Goal: Task Accomplishment & Management: Use online tool/utility

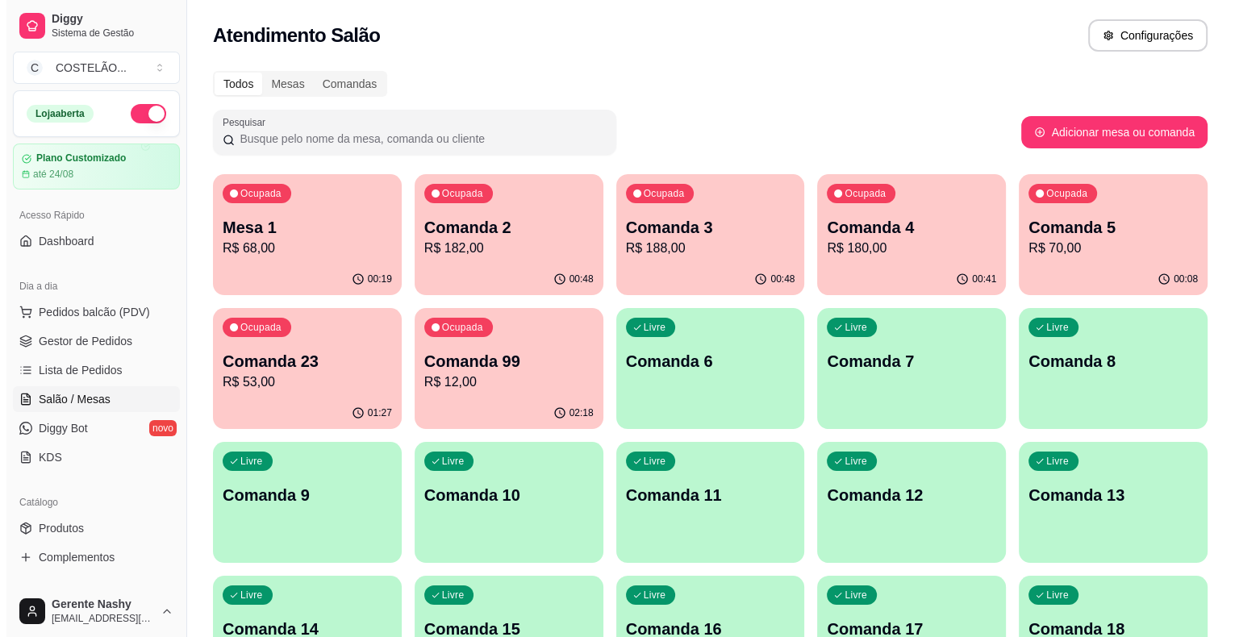
scroll to position [157, 0]
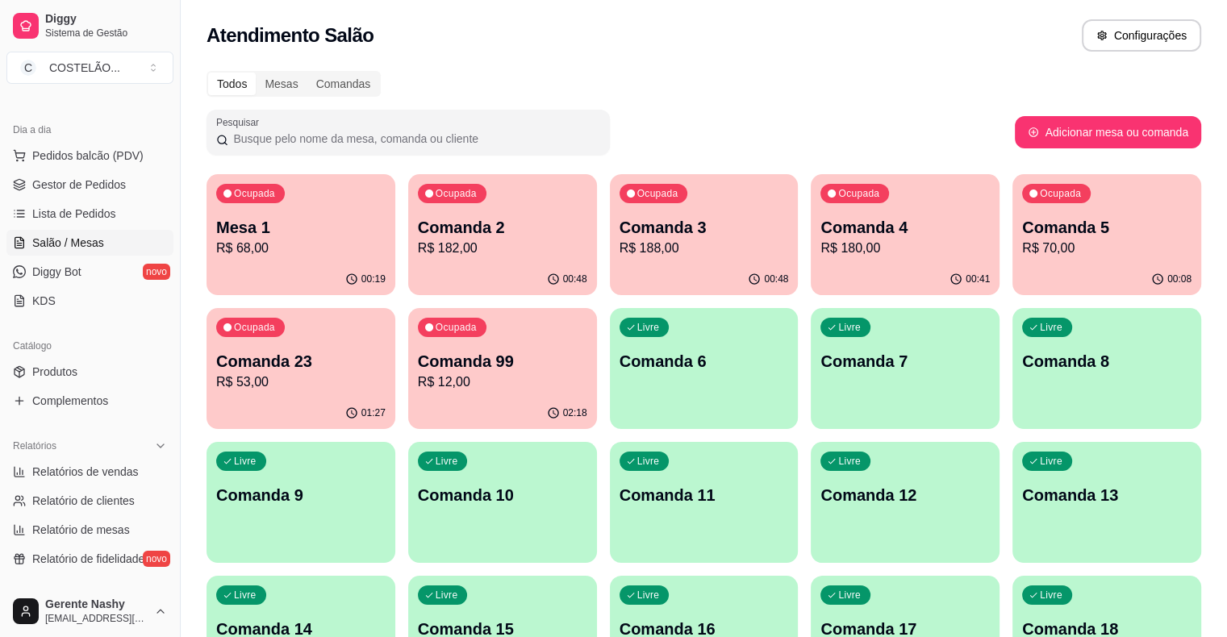
click at [466, 229] on p "Comanda 2" at bounding box center [502, 227] width 169 height 23
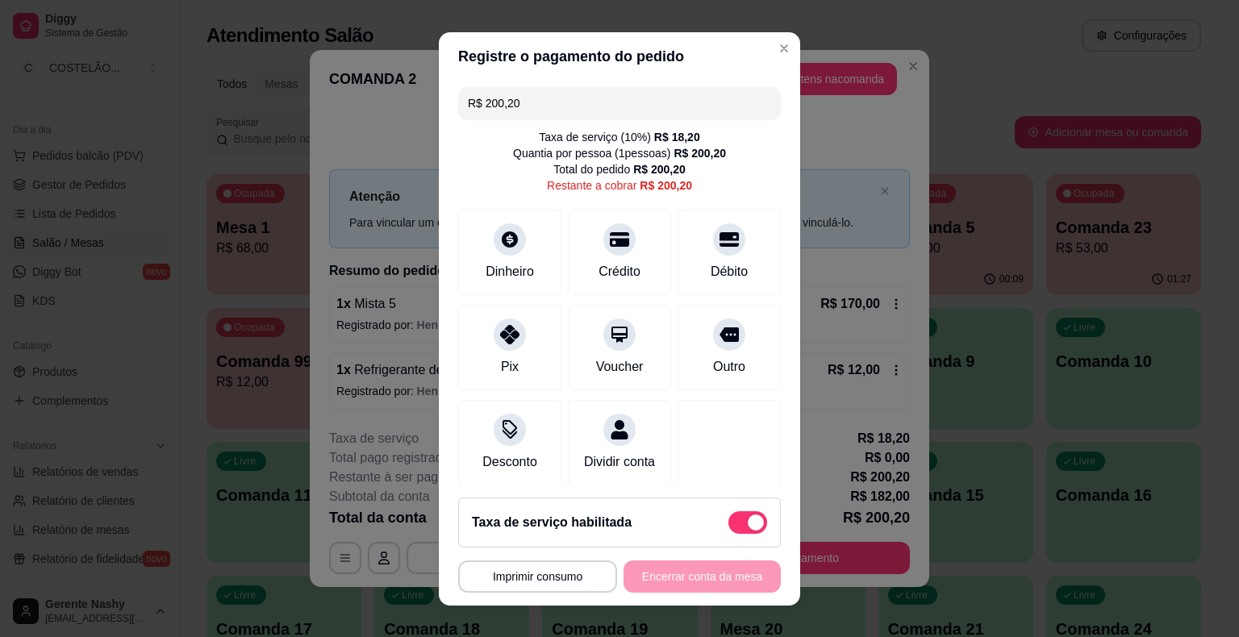
scroll to position [24, 0]
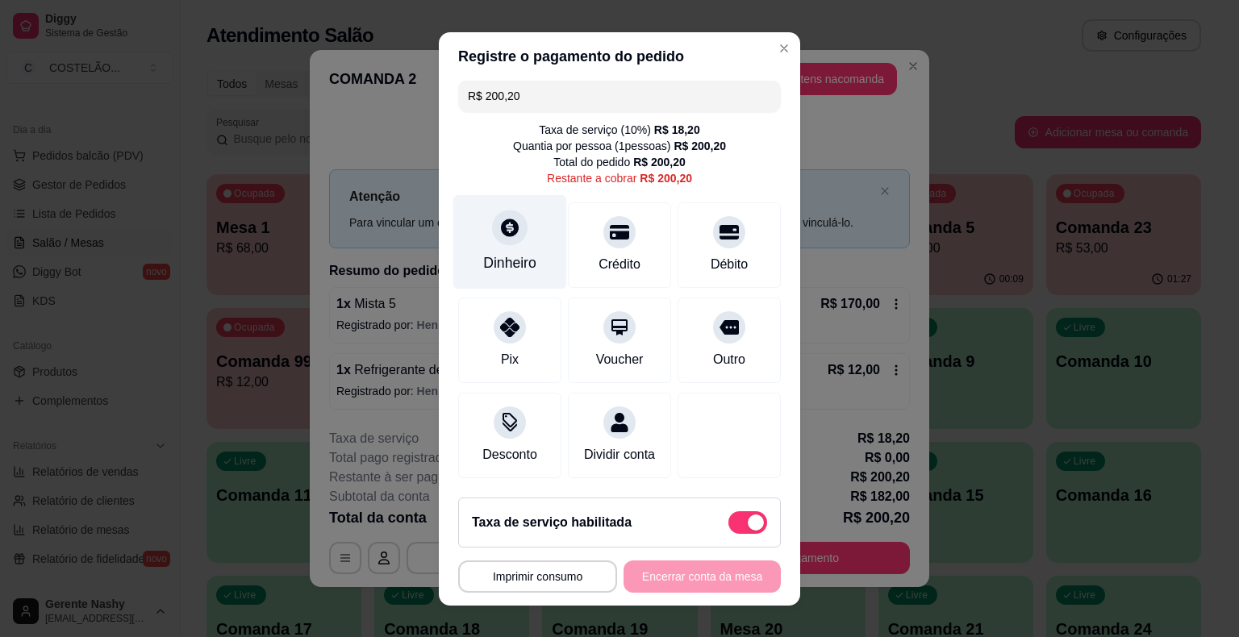
click at [494, 231] on div "Dinheiro" at bounding box center [510, 241] width 114 height 94
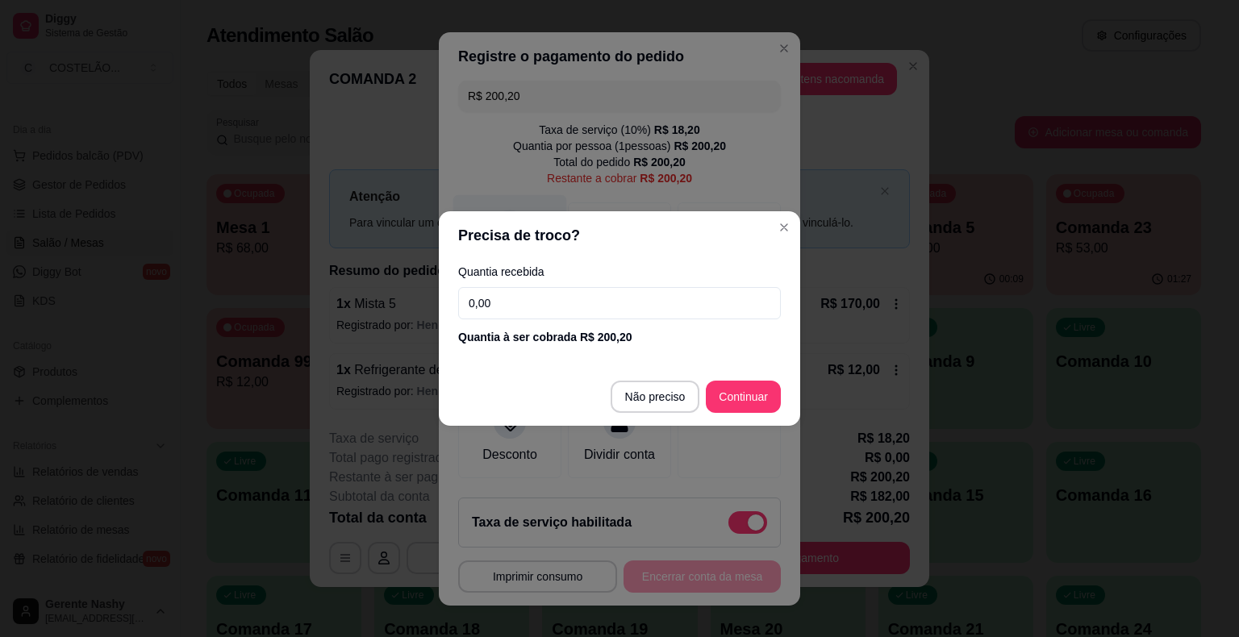
click at [678, 397] on div at bounding box center [729, 436] width 103 height 86
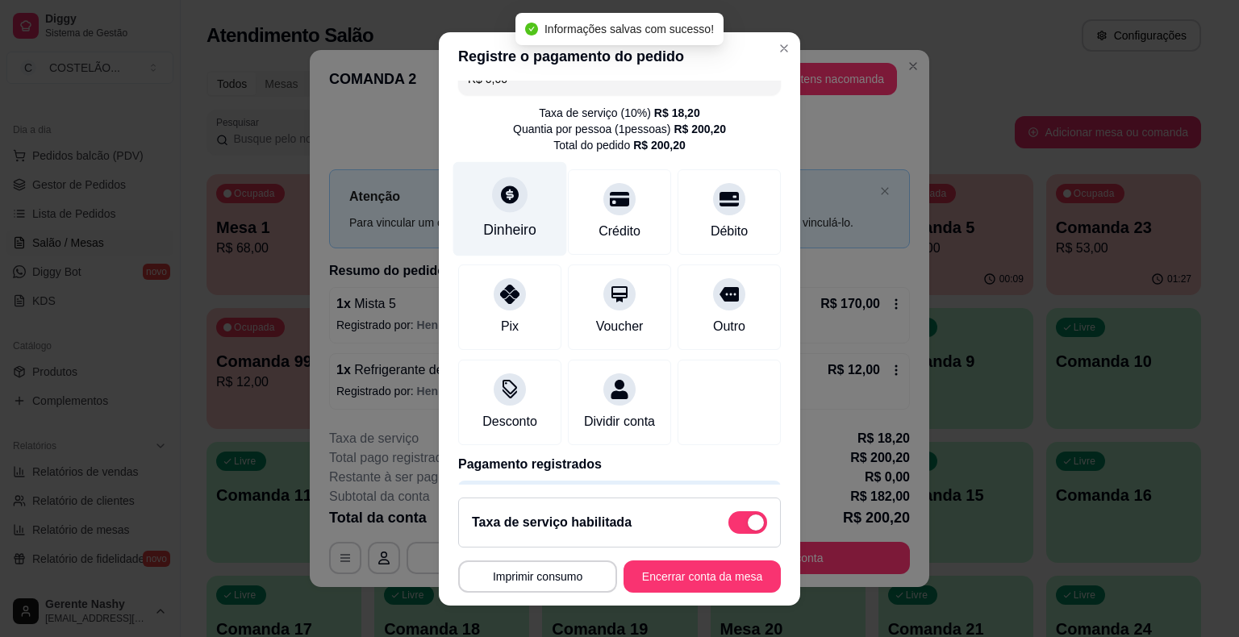
type input "R$ 0,00"
click at [520, 591] on button "Imprimir consumo" at bounding box center [537, 577] width 159 height 32
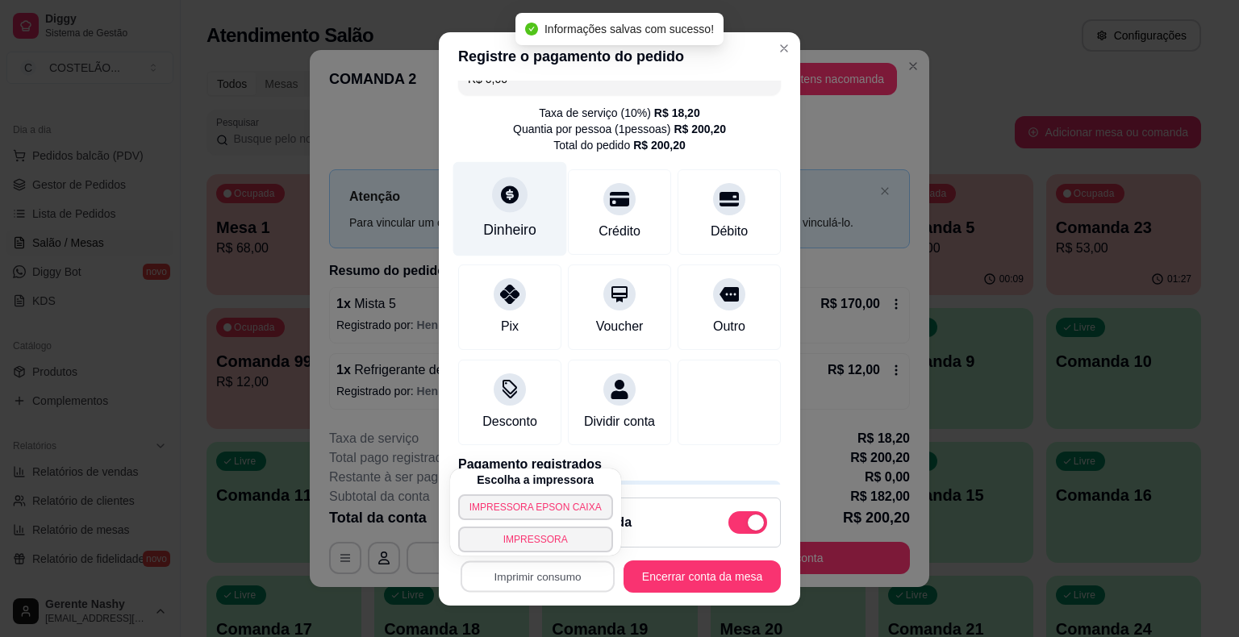
click at [554, 512] on button "IMPRESSORA EPSON CAIXA" at bounding box center [535, 508] width 155 height 26
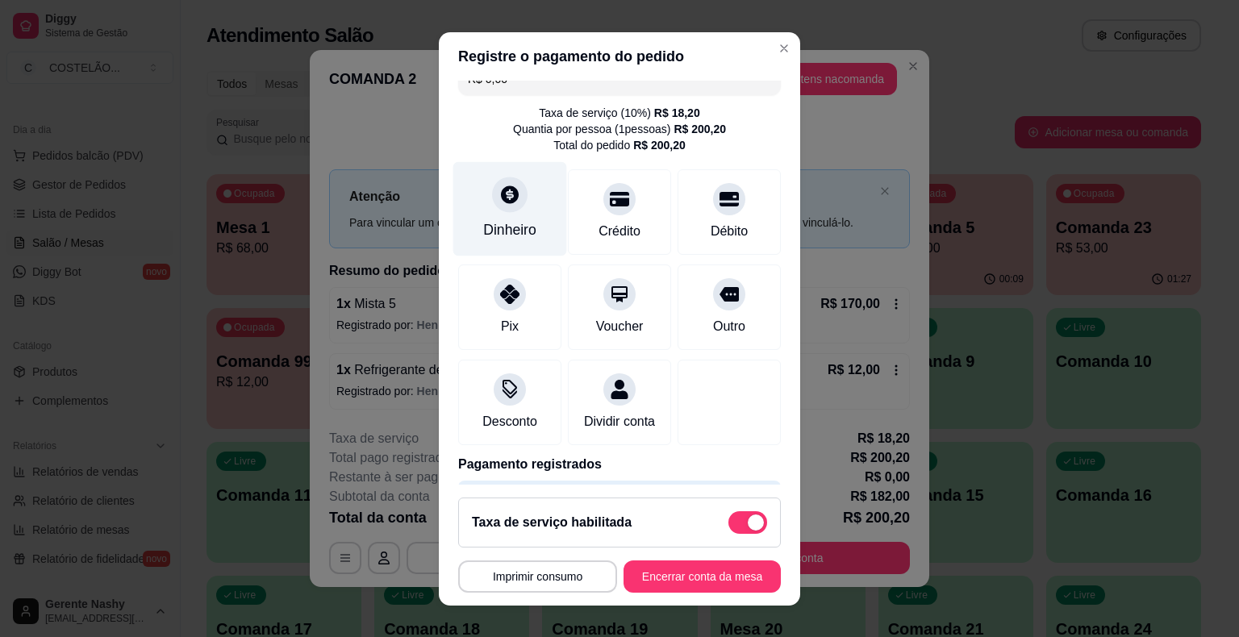
click at [652, 583] on button "Encerrar conta da mesa" at bounding box center [702, 577] width 157 height 32
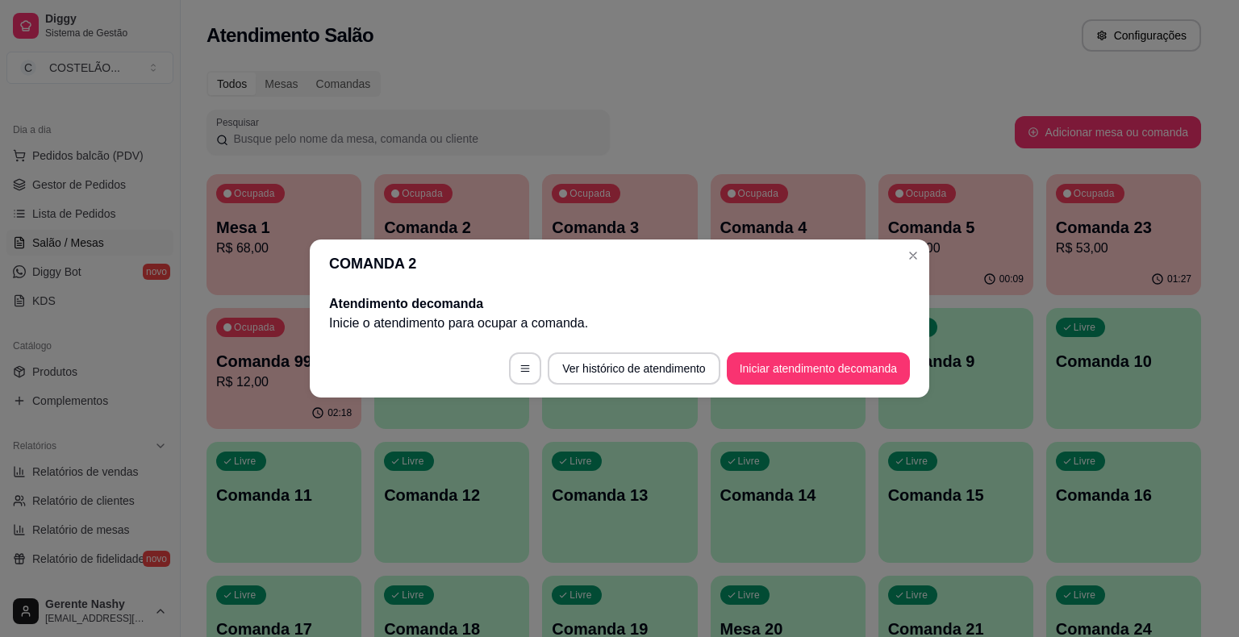
scroll to position [0, 0]
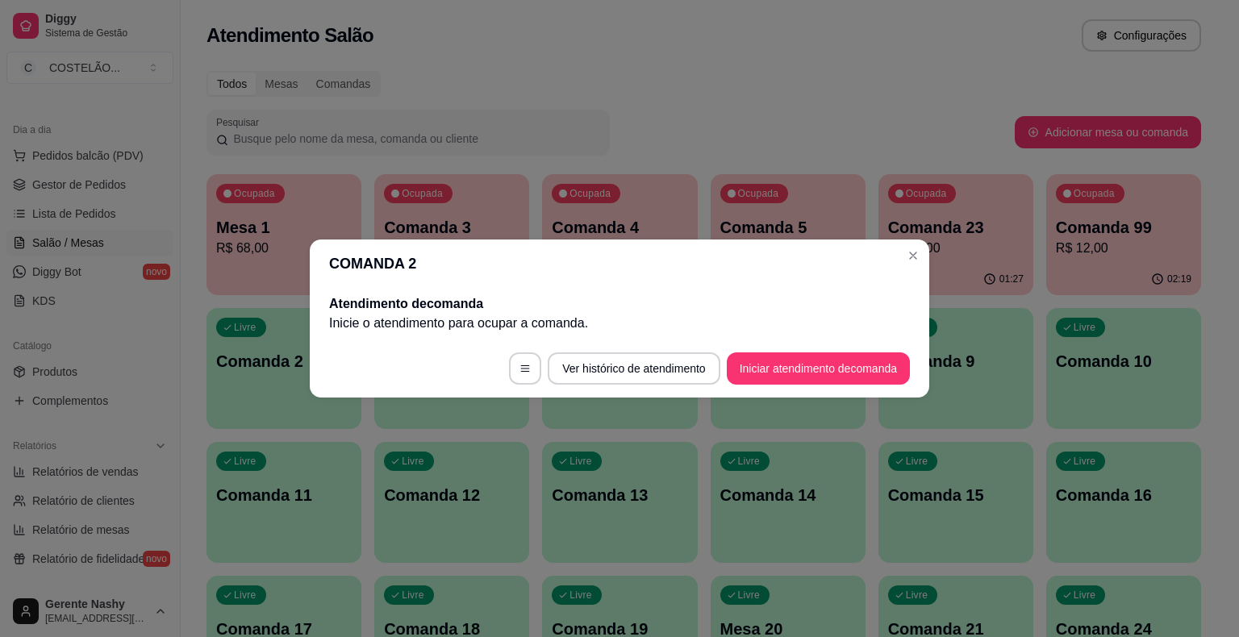
click at [913, 263] on div "Ocupada Comanda 23 R$ 53,00" at bounding box center [956, 219] width 155 height 90
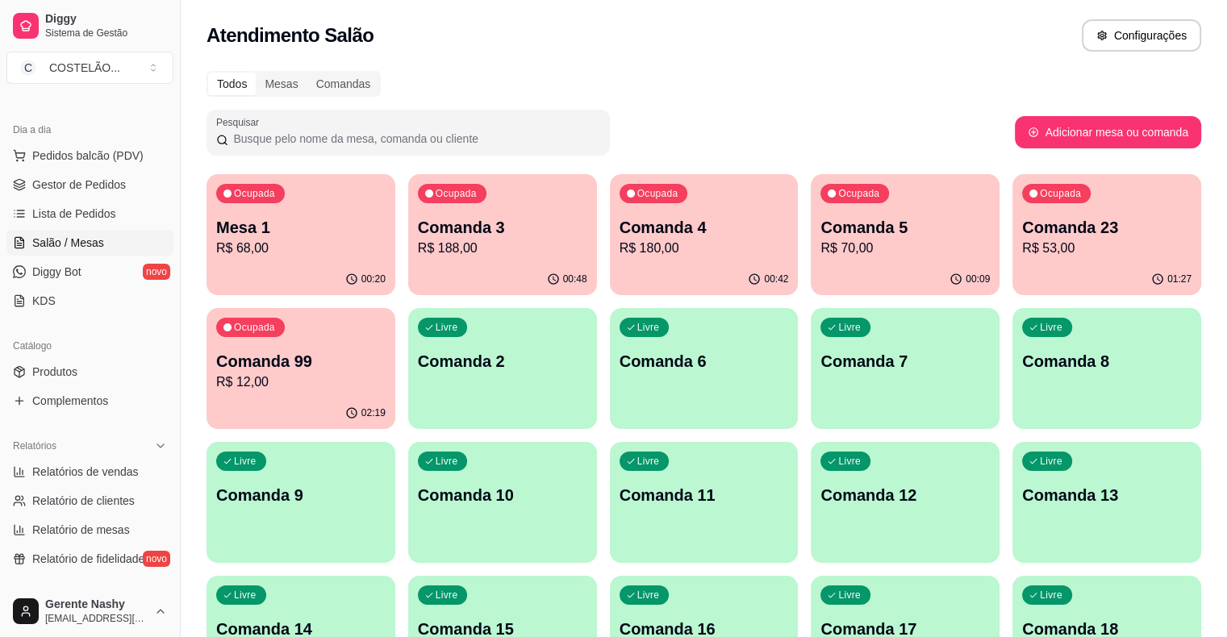
click at [297, 261] on div "Ocupada Mesa 1 R$ 68,00" at bounding box center [301, 219] width 189 height 90
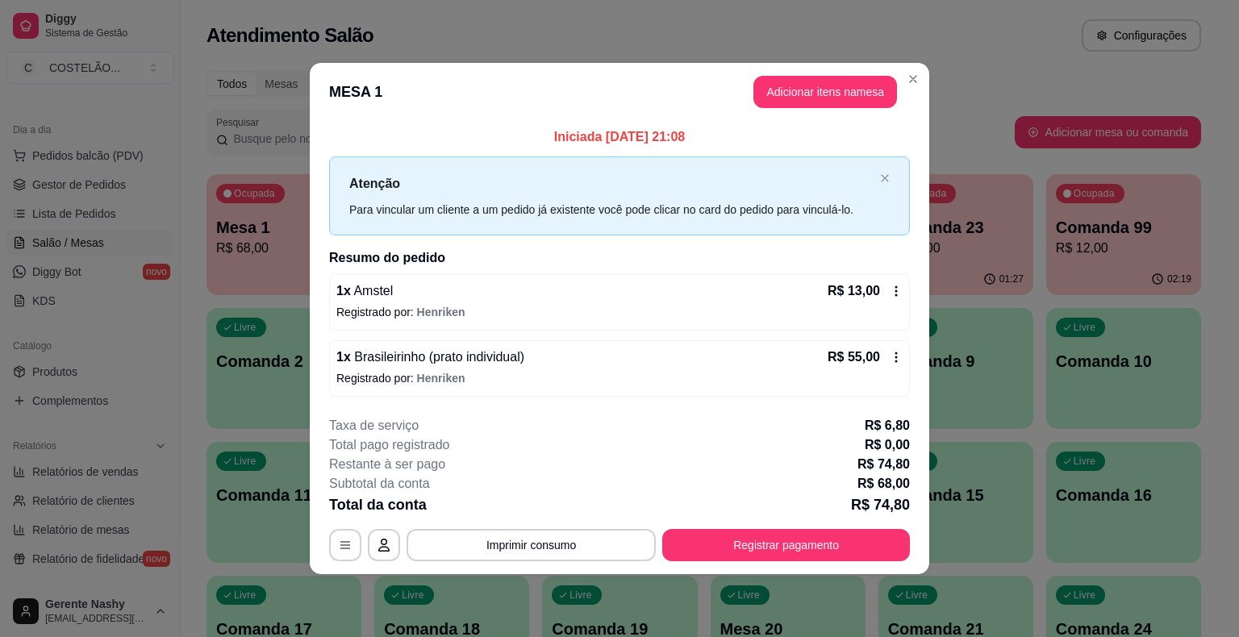
click at [892, 360] on icon at bounding box center [896, 357] width 13 height 13
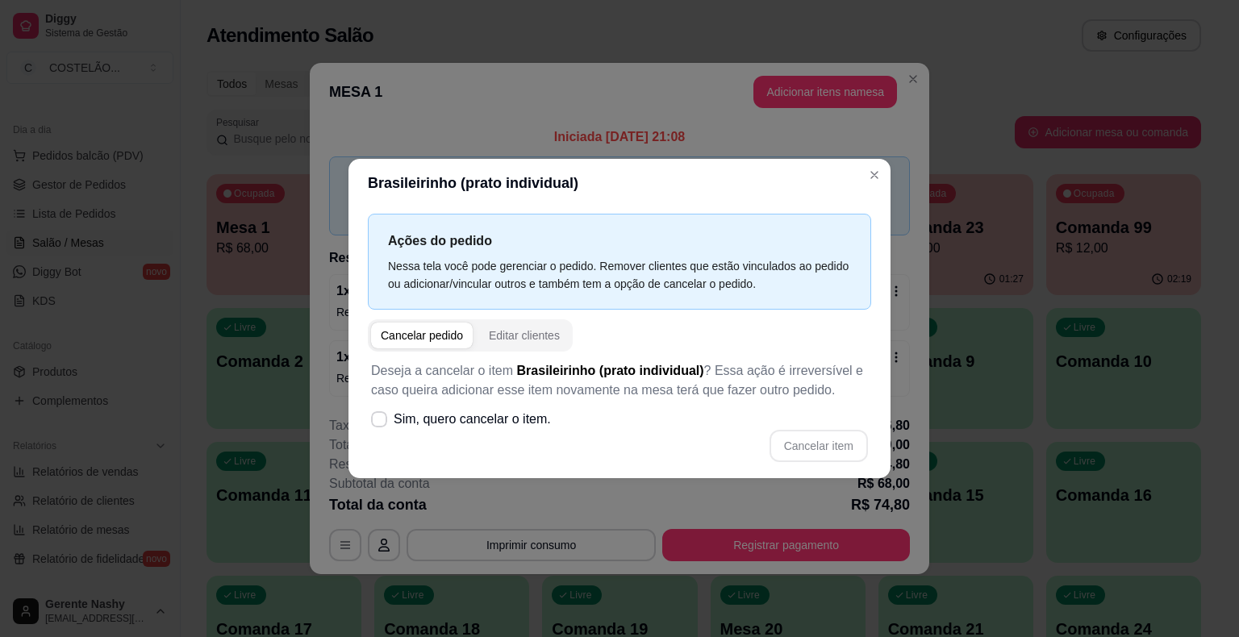
click at [378, 417] on icon at bounding box center [379, 420] width 13 height 10
click at [378, 423] on input "Sim, quero cancelar o item." at bounding box center [375, 428] width 10 height 10
checkbox input "true"
click at [822, 441] on button "Cancelar item" at bounding box center [819, 446] width 96 height 31
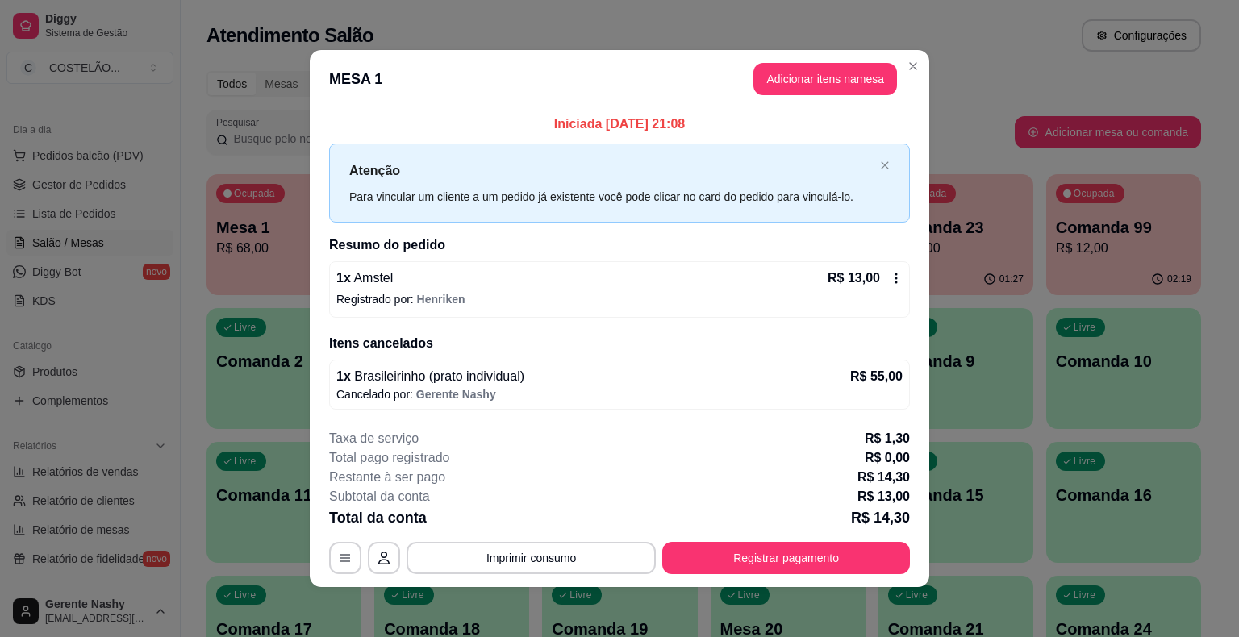
click at [993, 52] on div "Atendimento Salão Configurações" at bounding box center [704, 30] width 1047 height 61
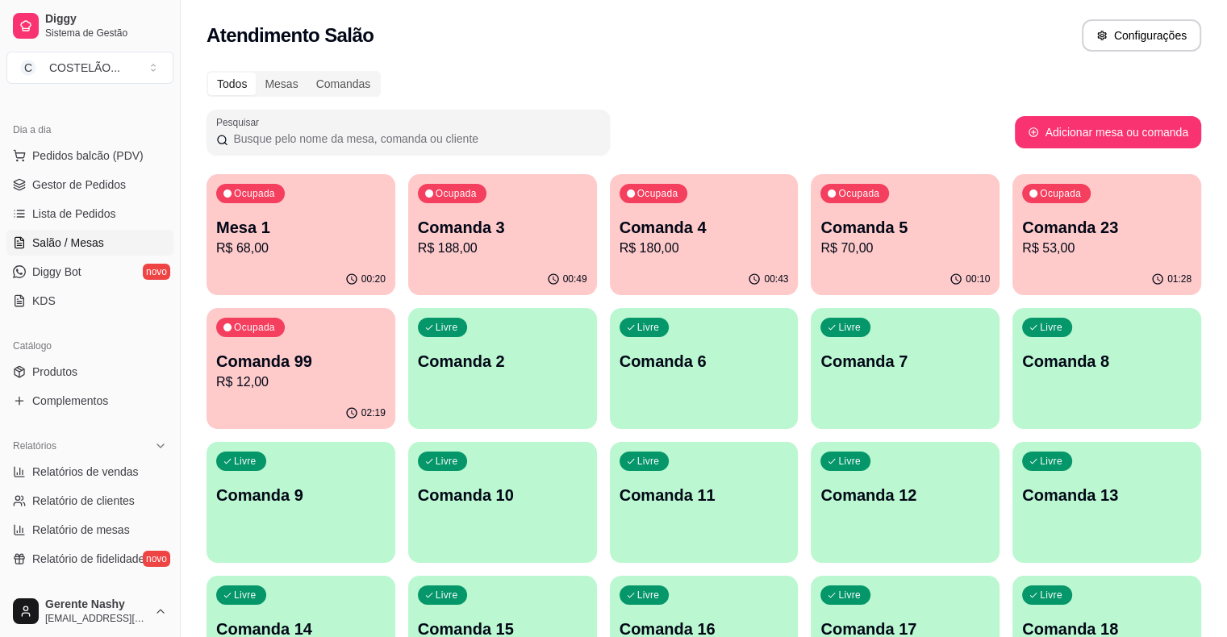
click at [821, 236] on p "Comanda 5" at bounding box center [905, 227] width 169 height 23
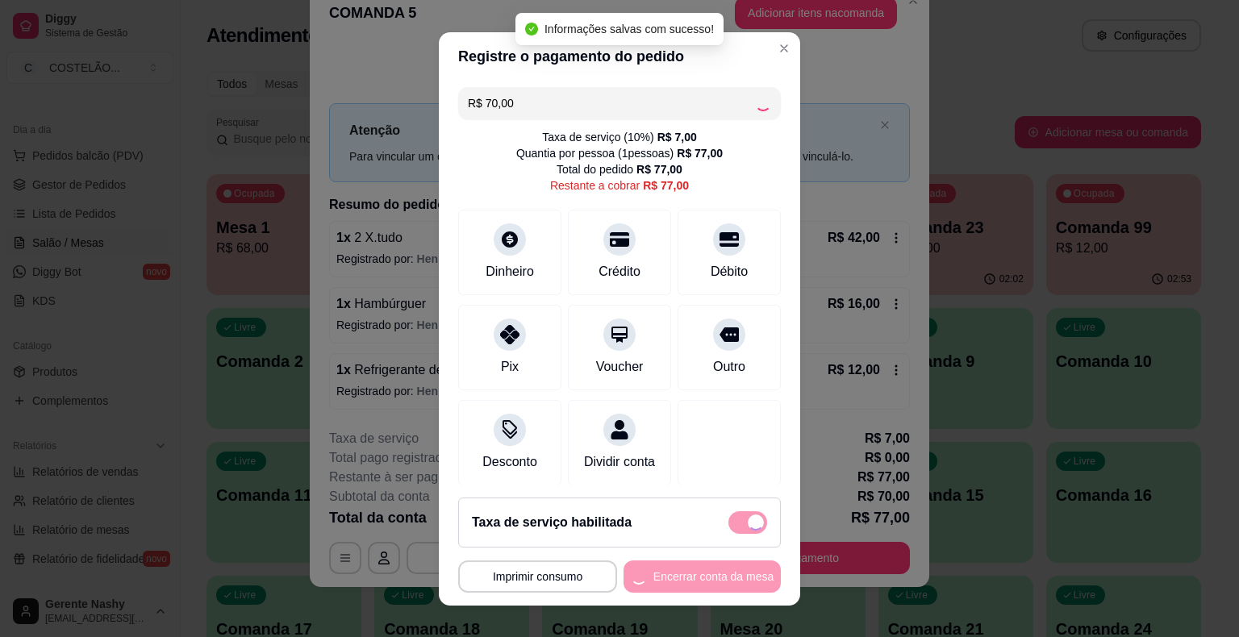
scroll to position [23, 0]
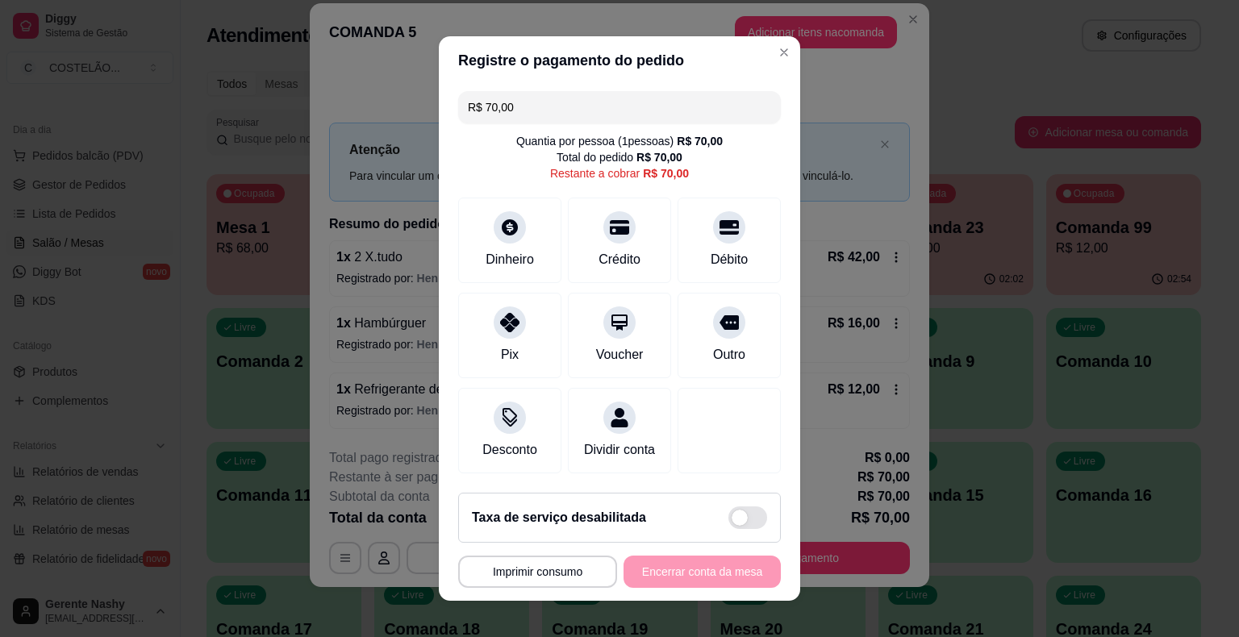
click at [746, 518] on span at bounding box center [748, 518] width 39 height 23
click at [738, 521] on input "checkbox" at bounding box center [733, 526] width 10 height 10
checkbox input "false"
type input "R$ 77,00"
checkbox input "true"
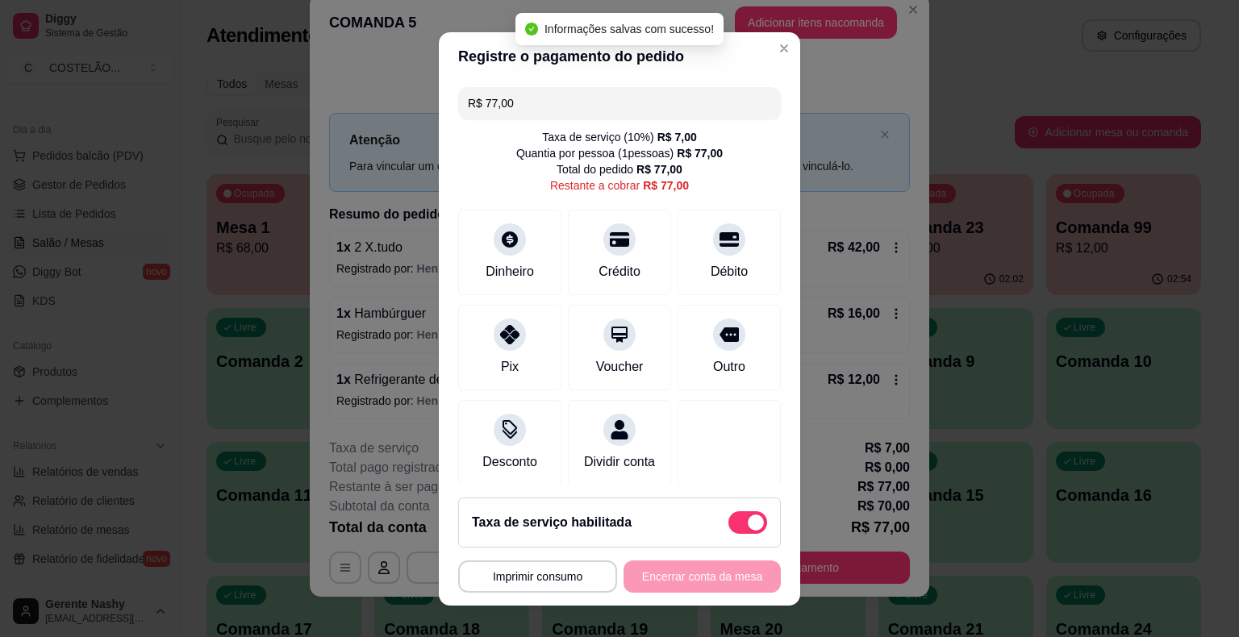
scroll to position [33, 0]
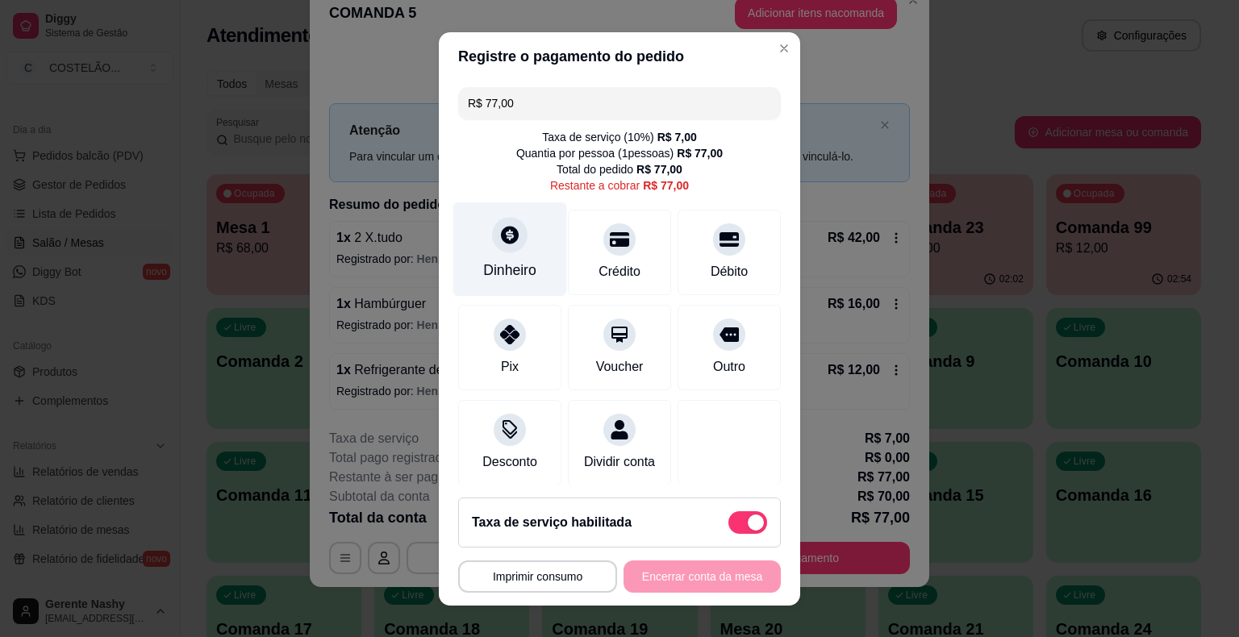
click at [500, 261] on div "Dinheiro" at bounding box center [509, 270] width 53 height 21
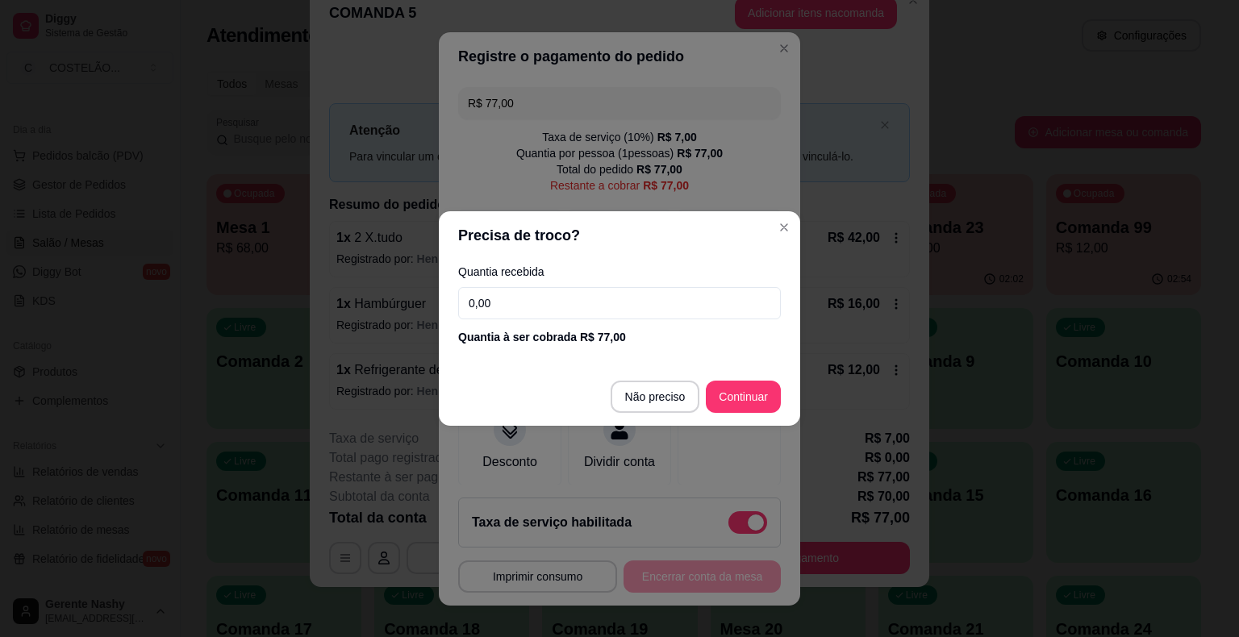
click at [533, 309] on input "0,00" at bounding box center [619, 303] width 323 height 32
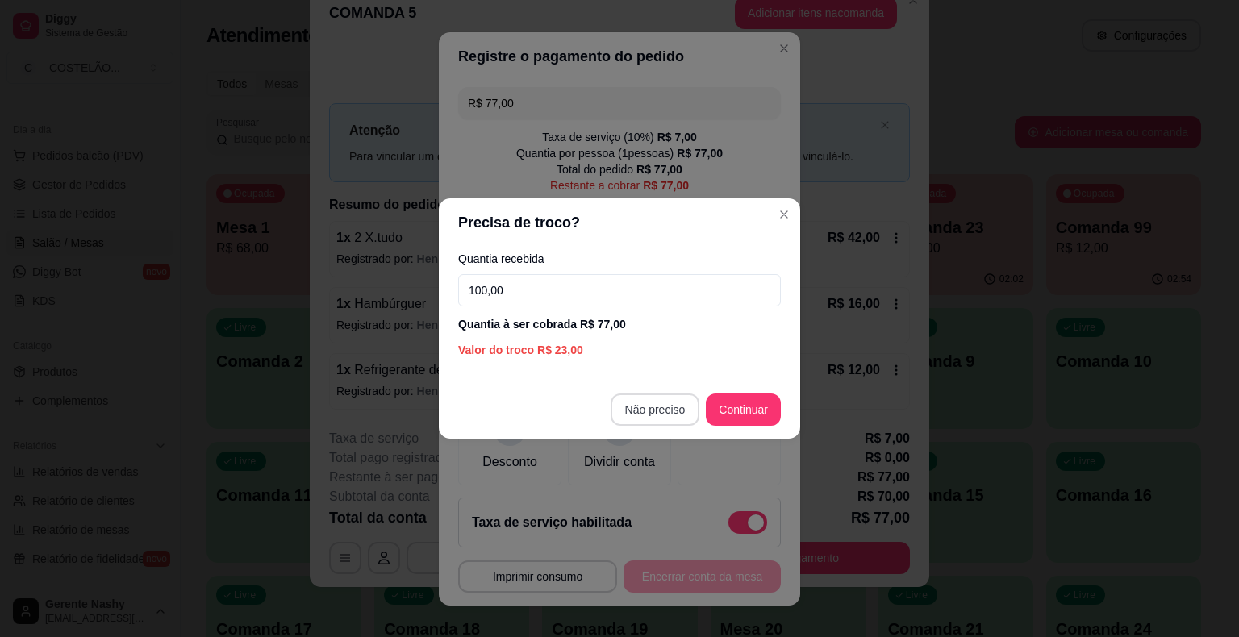
type input "100,00"
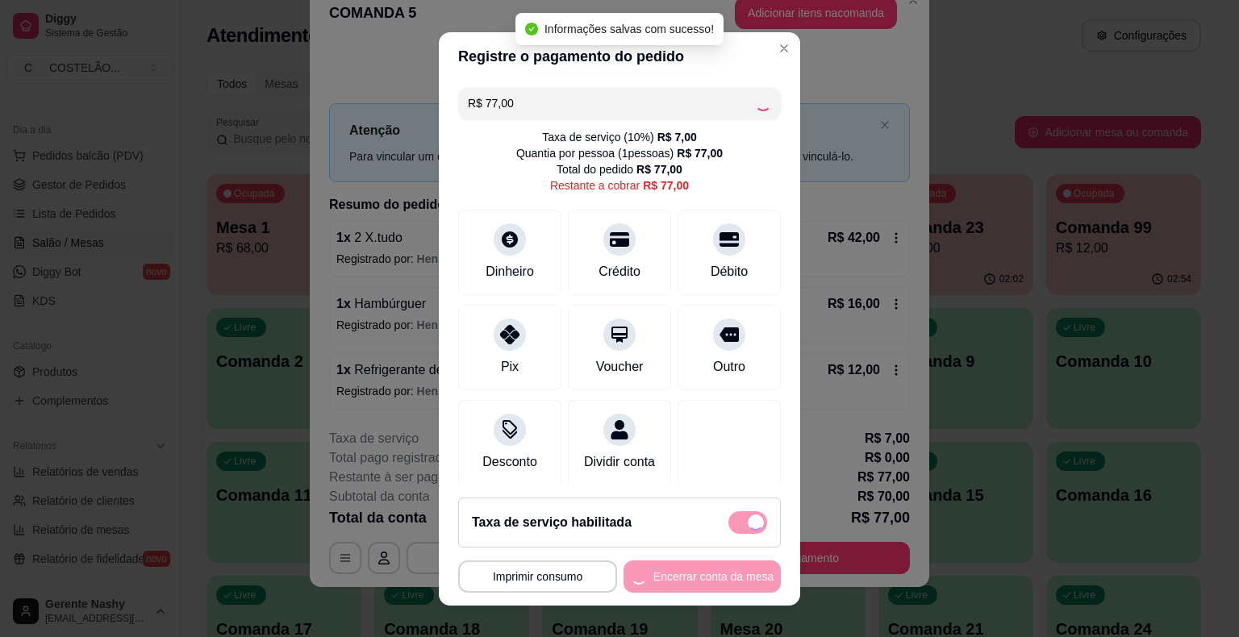
type input "R$ 0,00"
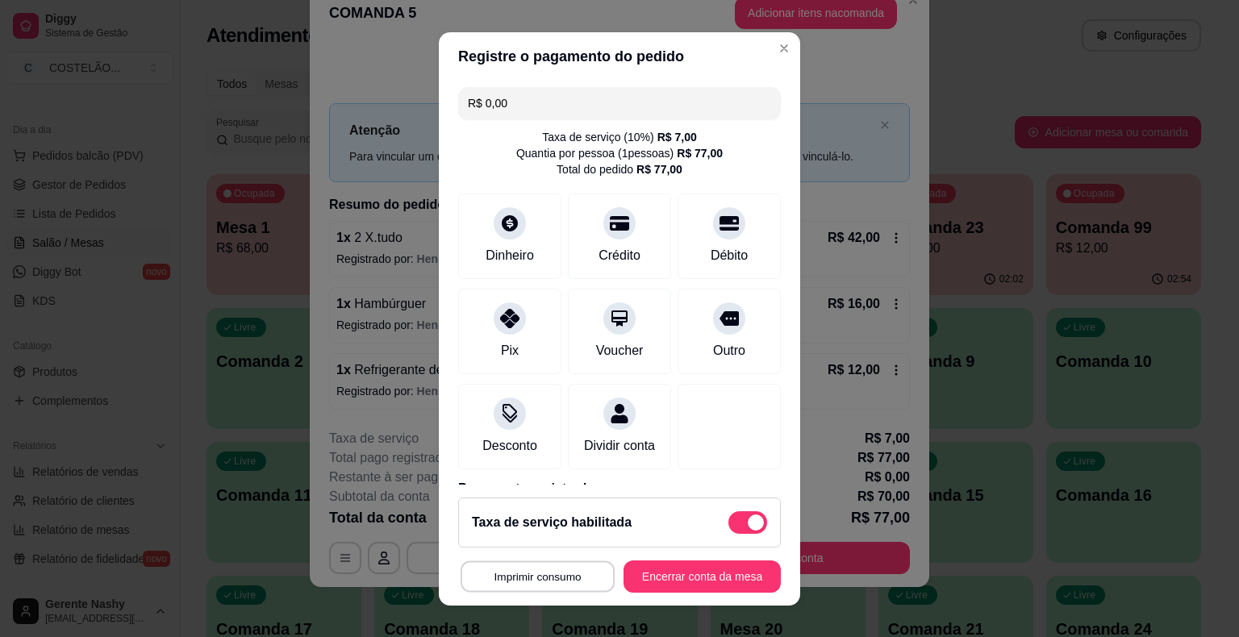
click at [531, 588] on button "Imprimir consumo" at bounding box center [538, 576] width 154 height 31
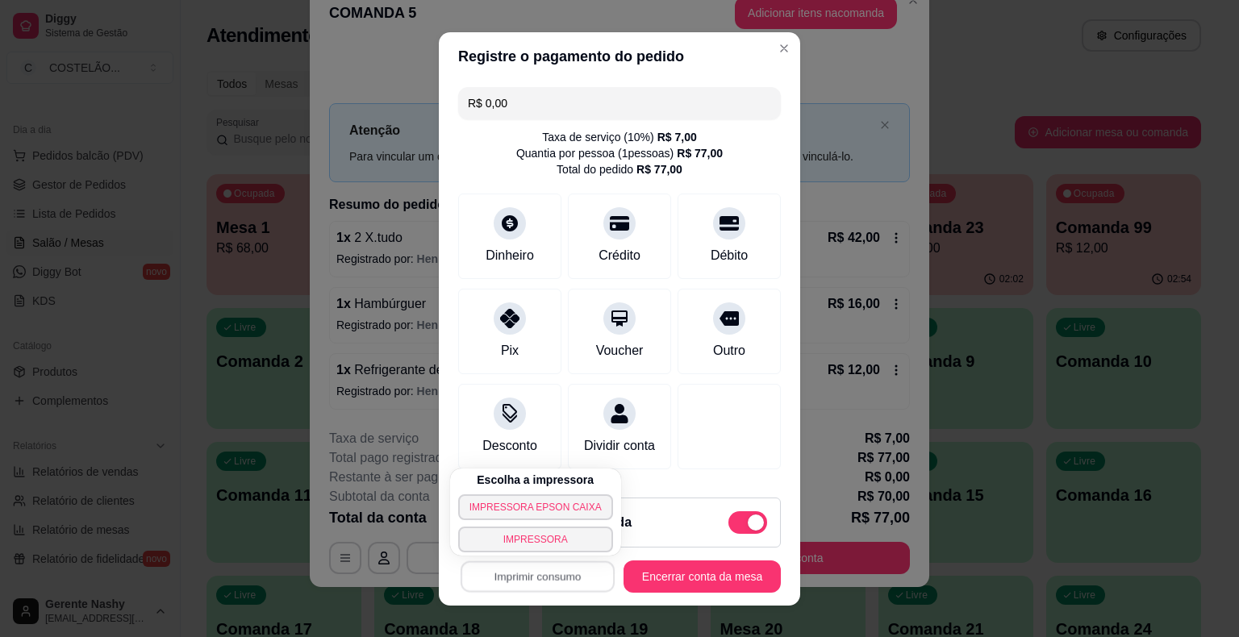
click at [545, 508] on button "IMPRESSORA EPSON CAIXA" at bounding box center [535, 508] width 155 height 26
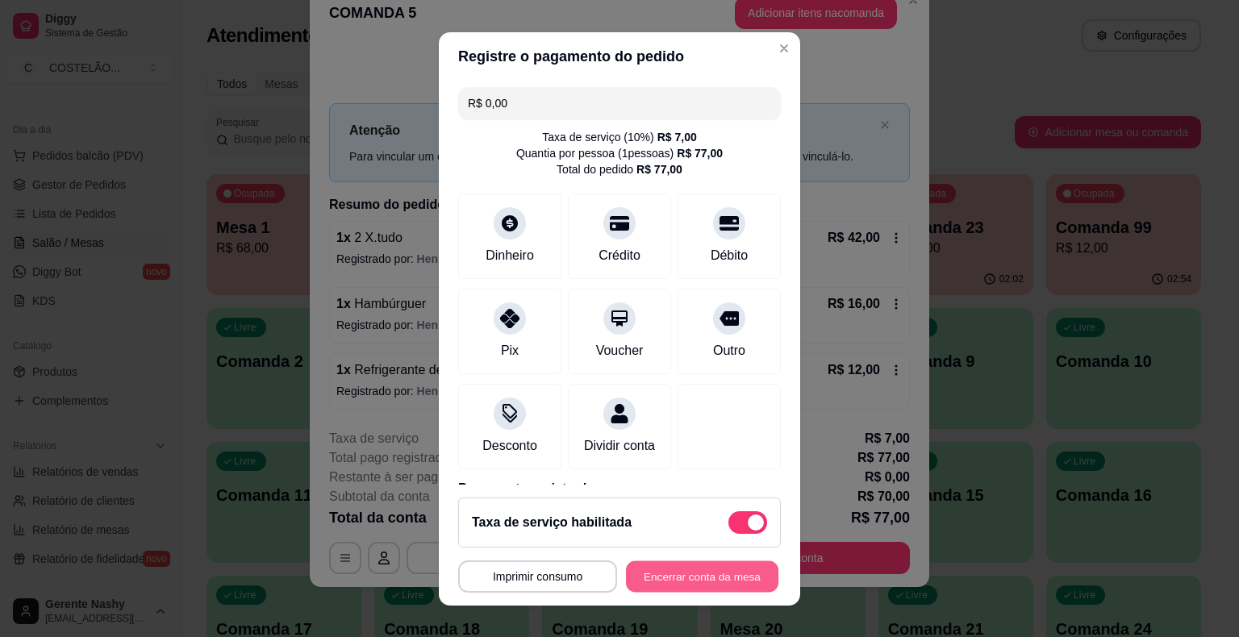
click at [694, 564] on button "Encerrar conta da mesa" at bounding box center [702, 576] width 152 height 31
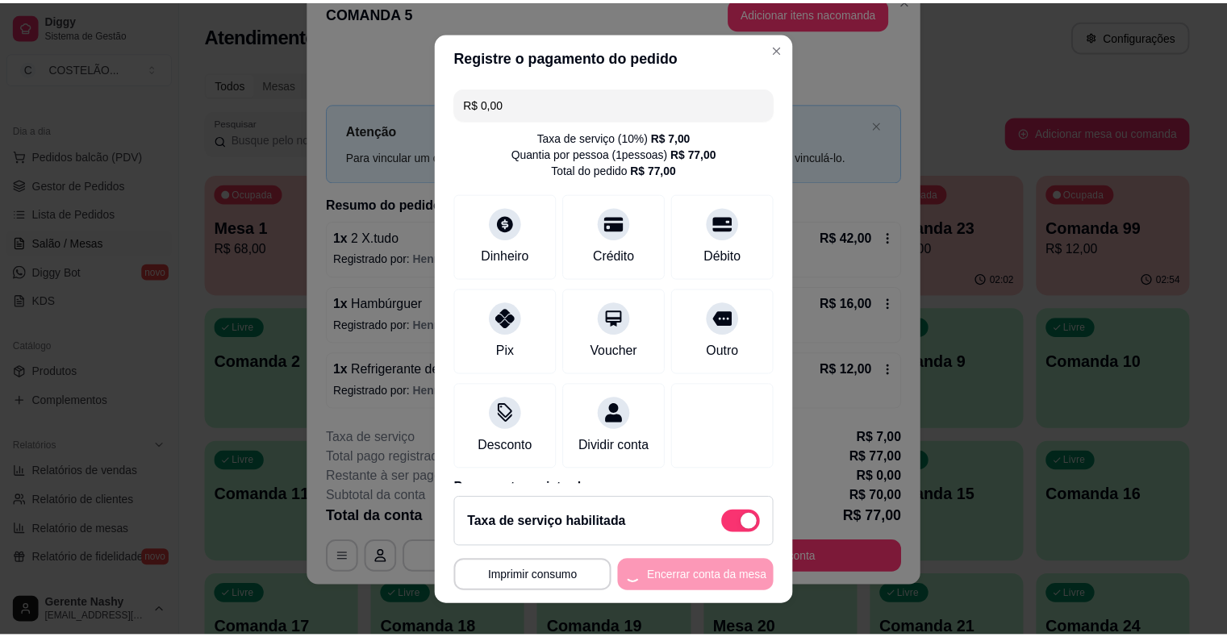
scroll to position [0, 0]
